Goal: Obtain resource: Download file/media

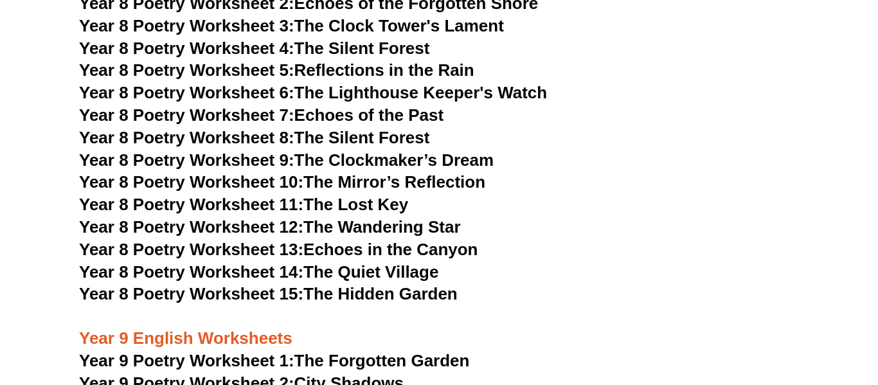
scroll to position [7884, 0]
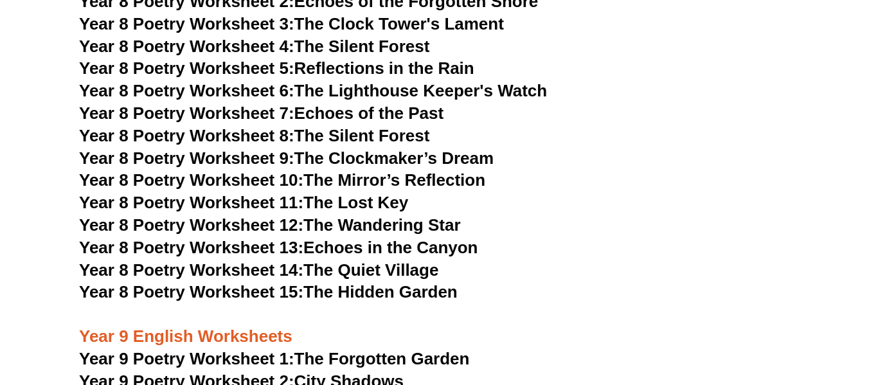
click at [251, 282] on span "Year 8 Poetry Worksheet 15:" at bounding box center [191, 291] width 224 height 19
